Goal: Transaction & Acquisition: Purchase product/service

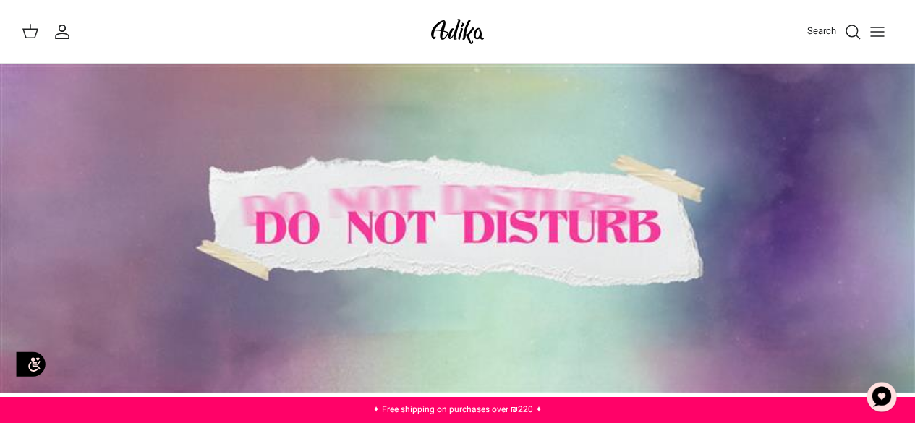
click at [887, 29] on button "Toggle menu" at bounding box center [878, 32] width 32 height 32
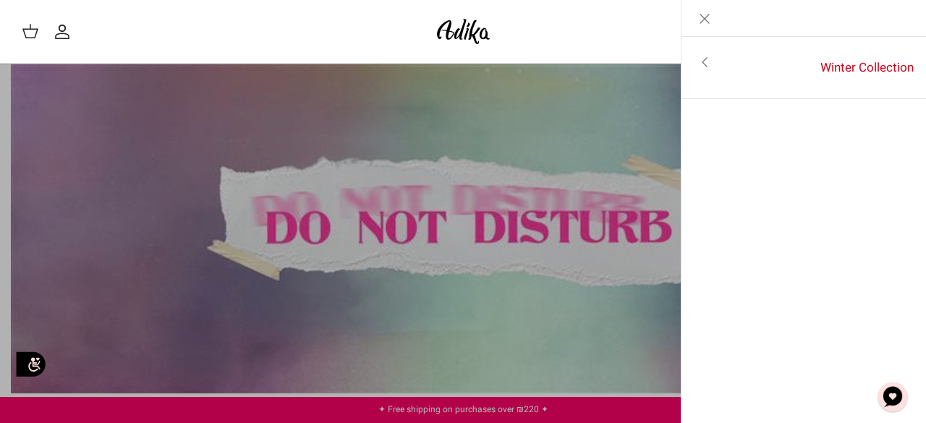
click at [693, 12] on link "Close" at bounding box center [704, 18] width 46 height 36
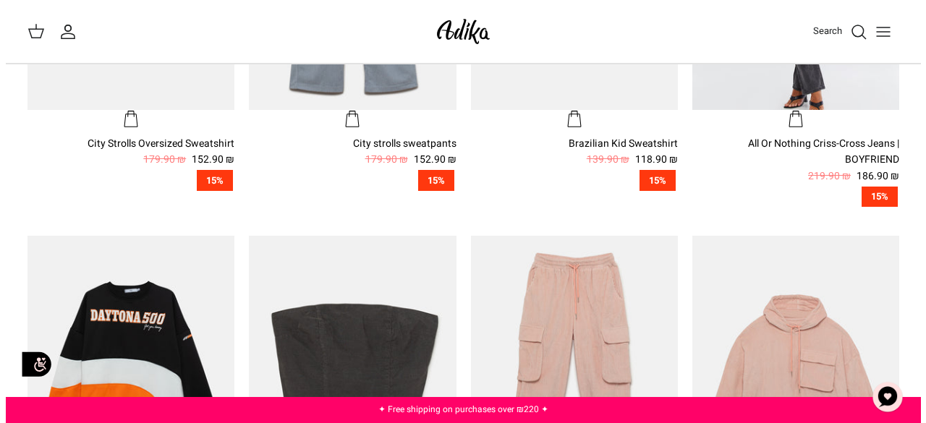
scroll to position [624, 0]
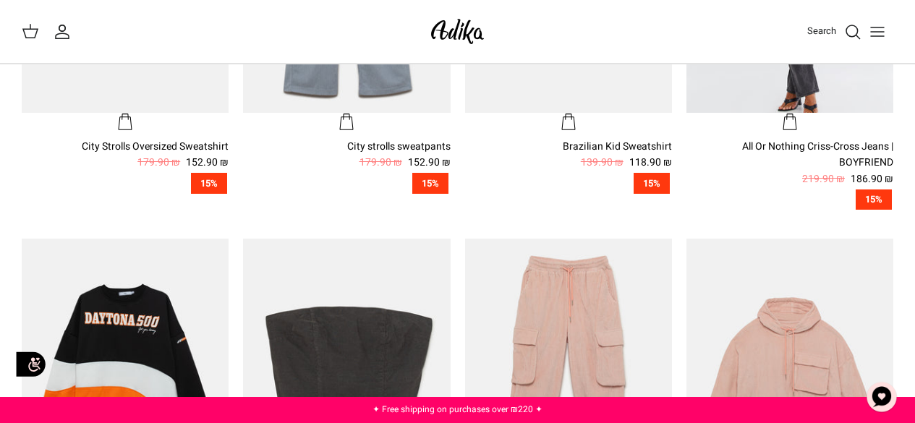
click at [870, 29] on icon "Toggle menu" at bounding box center [877, 31] width 17 height 17
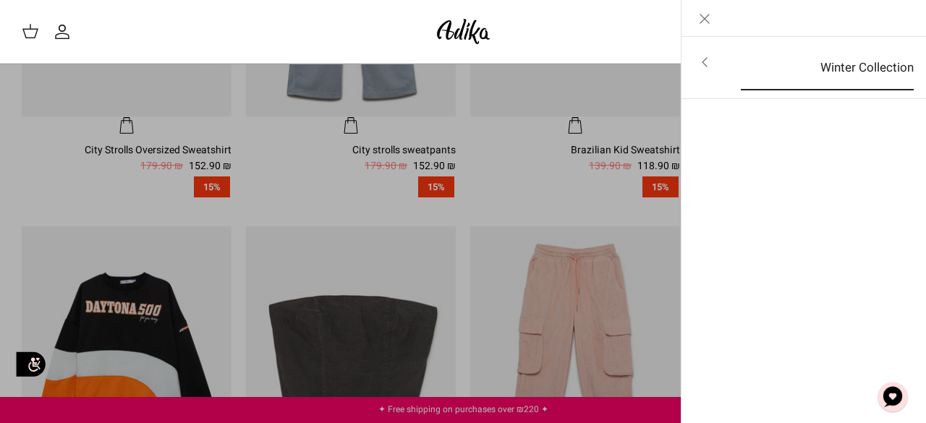
click at [849, 68] on font "Winter Collection" at bounding box center [866, 68] width 93 height 18
click at [846, 62] on font "For all items" at bounding box center [871, 63] width 67 height 18
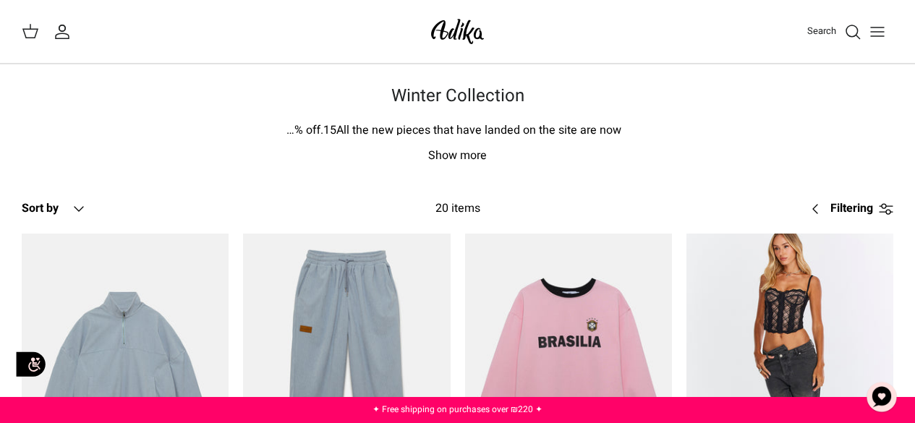
click at [824, 29] on font "Search" at bounding box center [821, 31] width 29 height 14
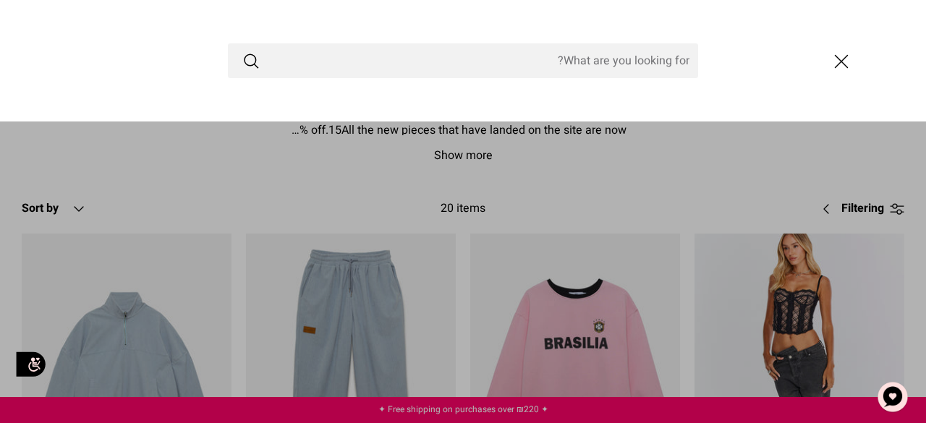
click at [601, 65] on input "Search Store" at bounding box center [463, 60] width 470 height 35
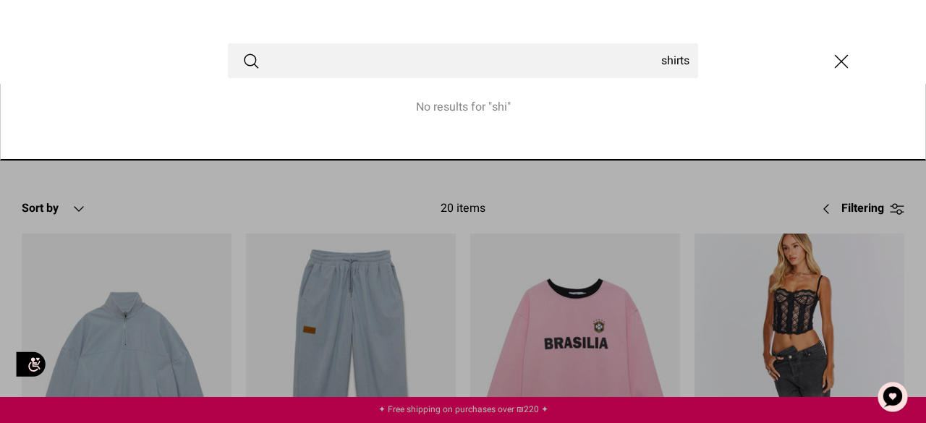
type input "shirts"
click at [242, 51] on button "Submit" at bounding box center [250, 60] width 17 height 19
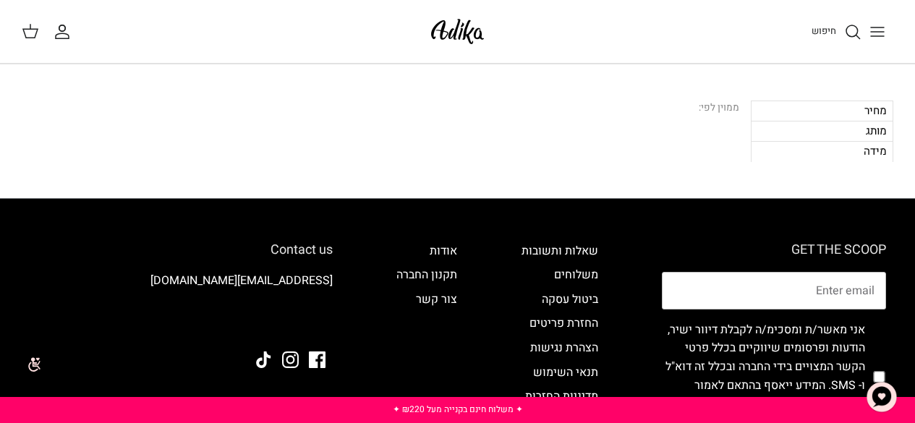
click at [823, 26] on span "חיפוש" at bounding box center [824, 31] width 25 height 14
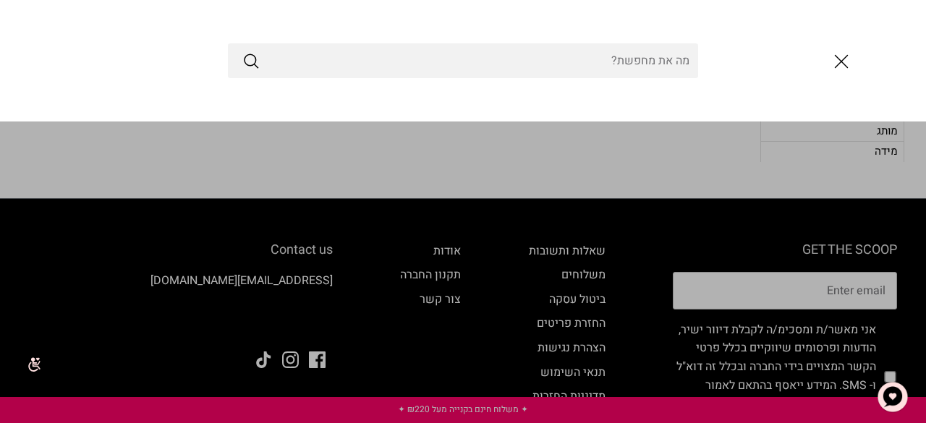
click at [621, 62] on input "Search Store" at bounding box center [463, 60] width 470 height 35
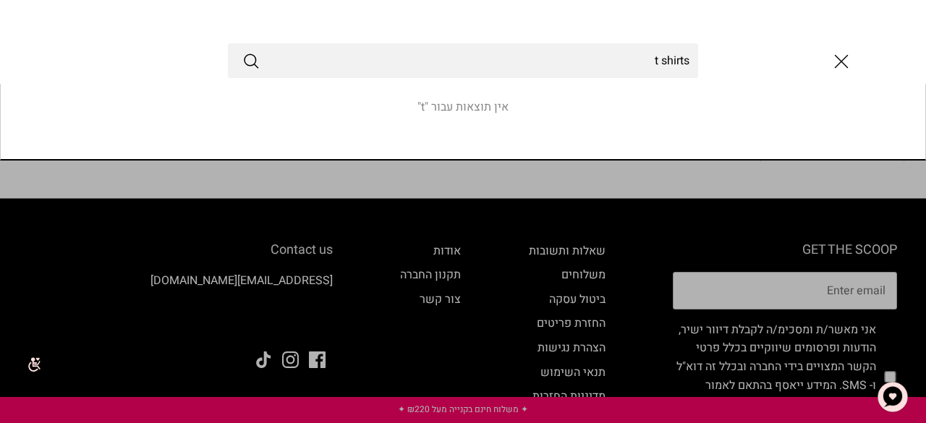
type input "t shirts"
click at [242, 51] on button "Submit" at bounding box center [250, 60] width 17 height 19
